Goal: Check status

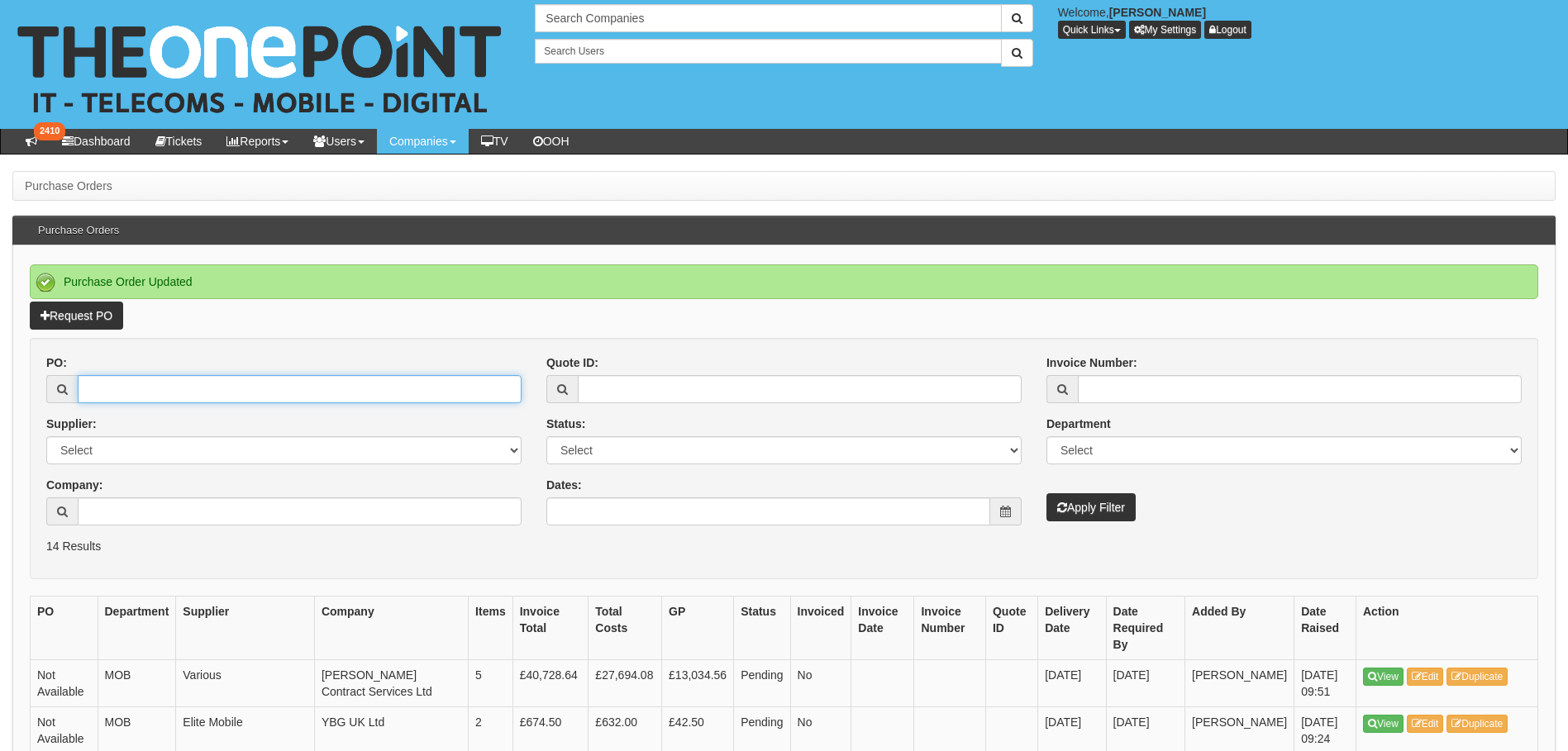
click at [158, 392] on input "PO:" at bounding box center [299, 389] width 444 height 28
paste input "19125"
type input "19125"
click at [1088, 507] on button "Apply Filter" at bounding box center [1091, 508] width 90 height 28
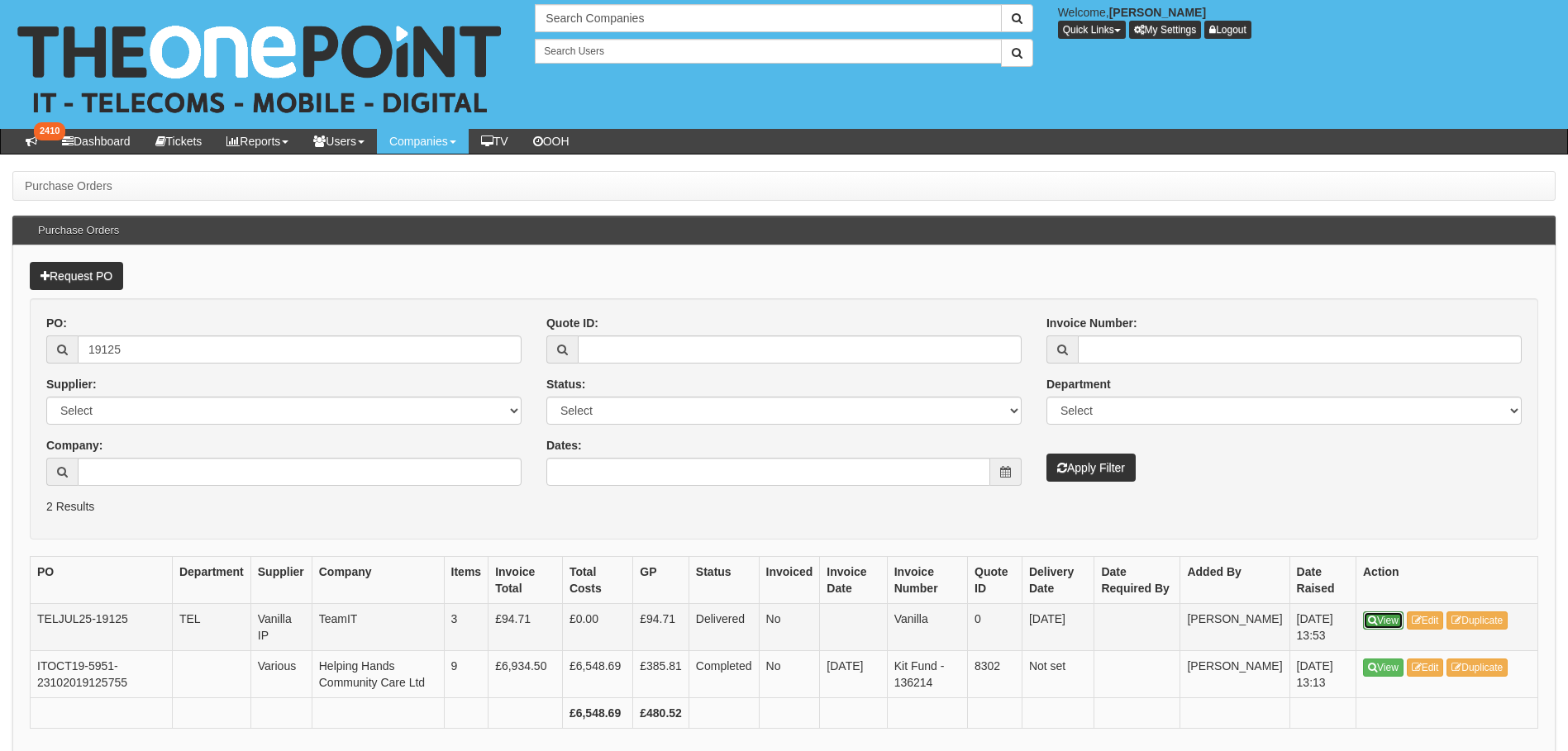
click at [1393, 623] on link "View" at bounding box center [1383, 620] width 41 height 18
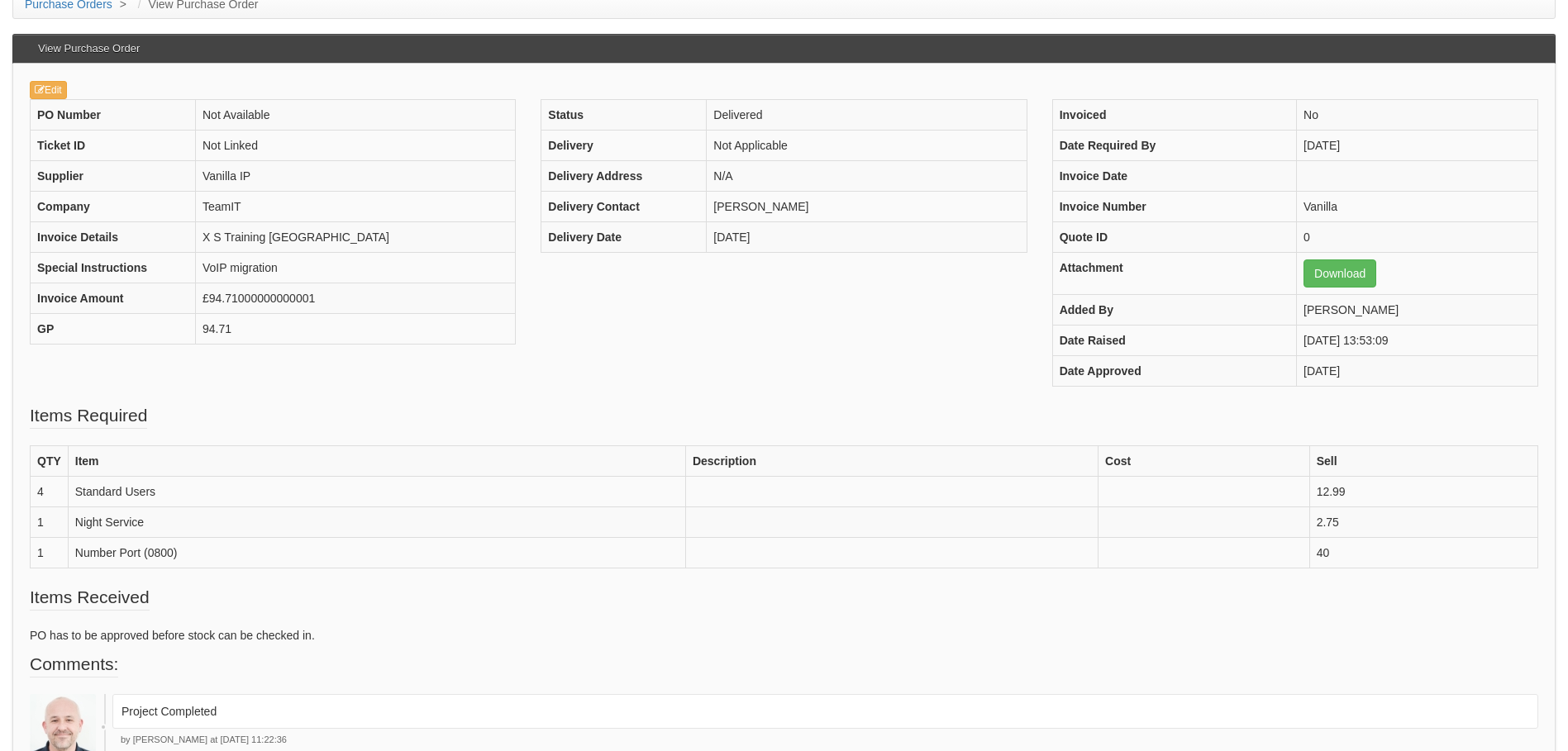
scroll to position [345, 0]
